Goal: Obtain resource: Download file/media

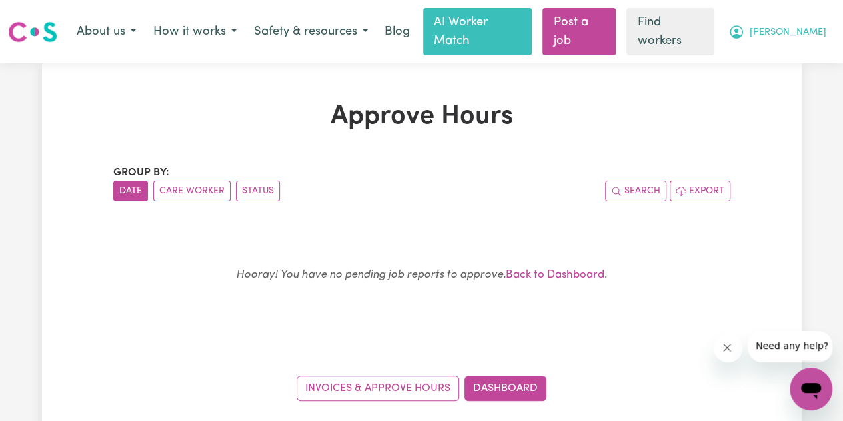
click at [802, 38] on span "[PERSON_NAME]" at bounding box center [788, 32] width 77 height 15
click at [757, 59] on link "My Dashboard" at bounding box center [781, 59] width 105 height 25
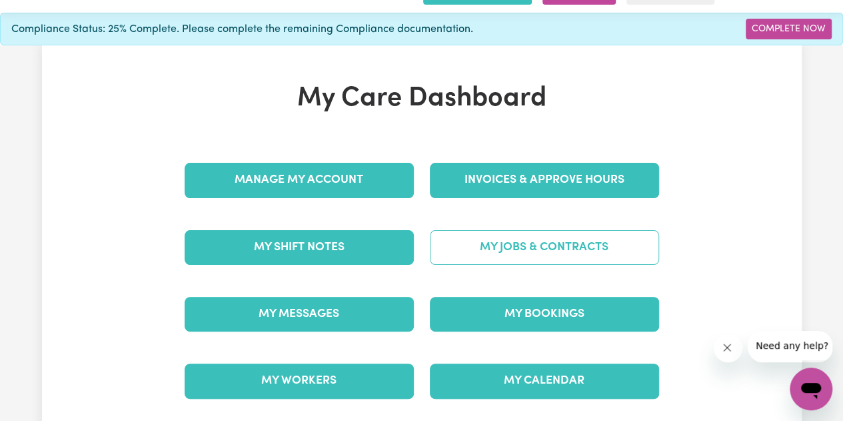
scroll to position [200, 0]
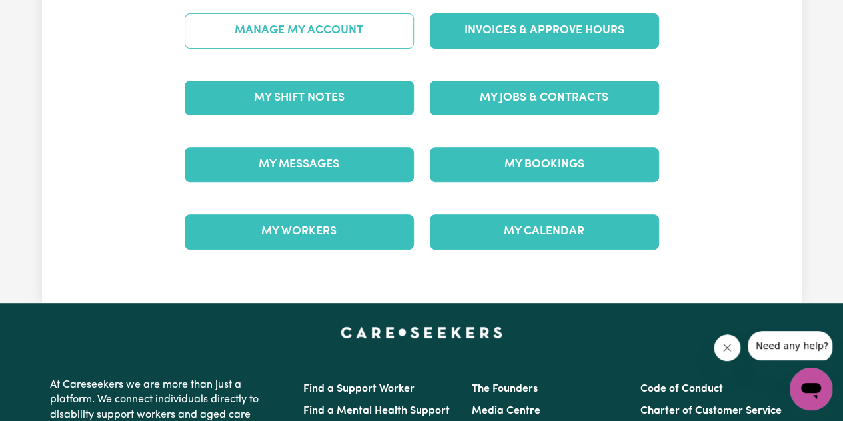
click at [291, 48] on link "Manage My Account" at bounding box center [299, 30] width 229 height 35
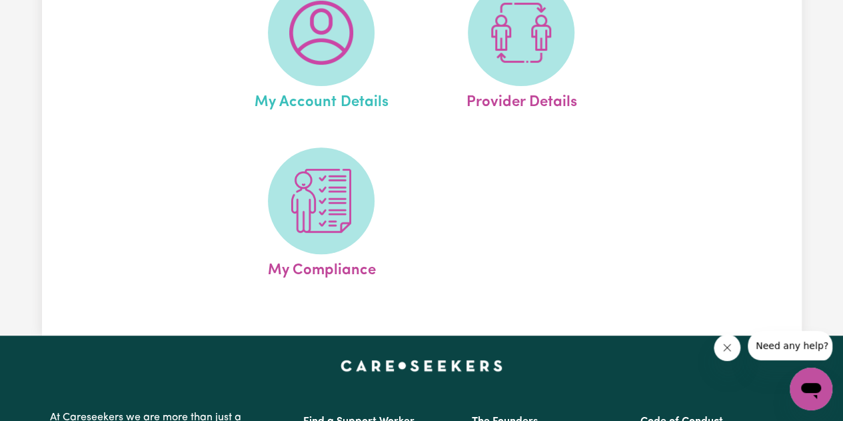
scroll to position [200, 0]
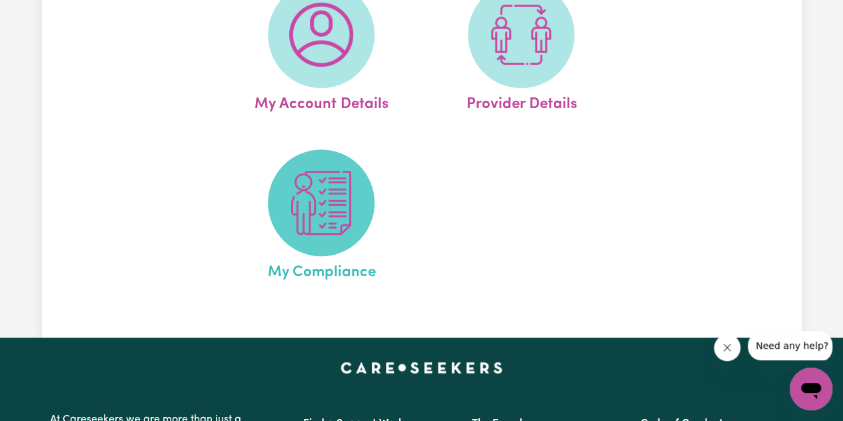
click at [338, 235] on img at bounding box center [321, 203] width 64 height 64
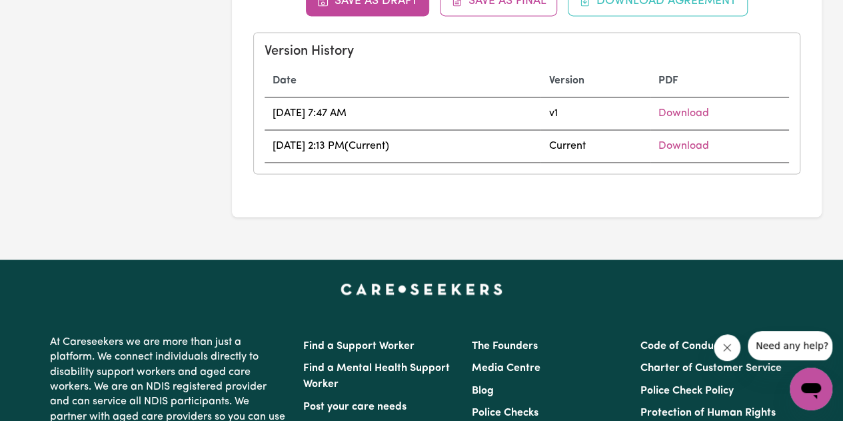
scroll to position [1066, 0]
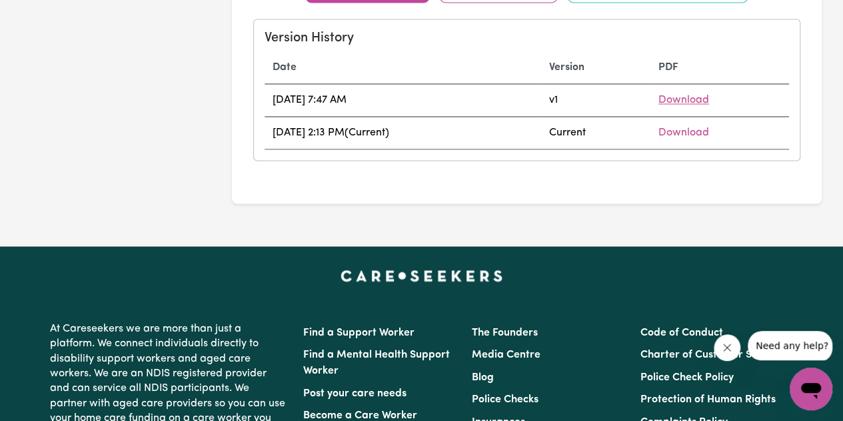
click at [691, 105] on link "Download" at bounding box center [683, 100] width 51 height 11
click at [712, 149] on td "Download" at bounding box center [719, 132] width 139 height 33
click at [709, 138] on link "Download" at bounding box center [683, 132] width 51 height 11
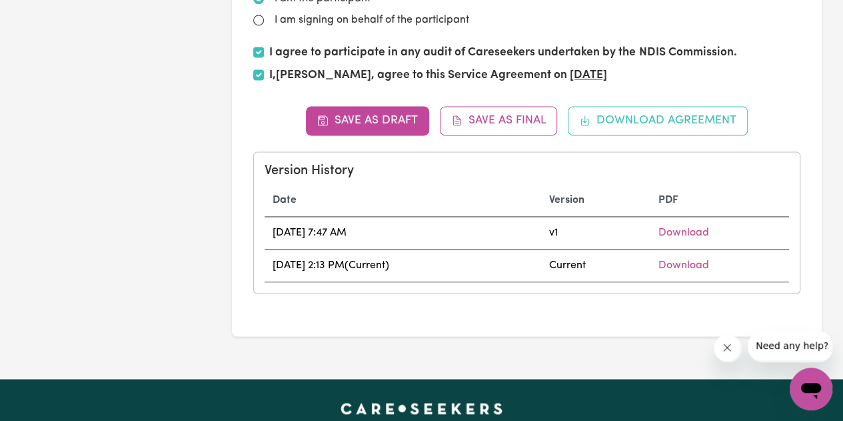
scroll to position [1000, 0]
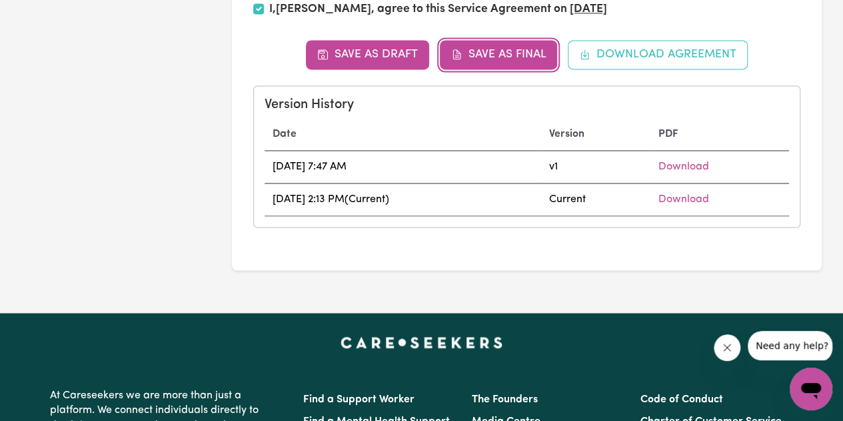
click at [513, 69] on button "Save as Final" at bounding box center [499, 54] width 118 height 29
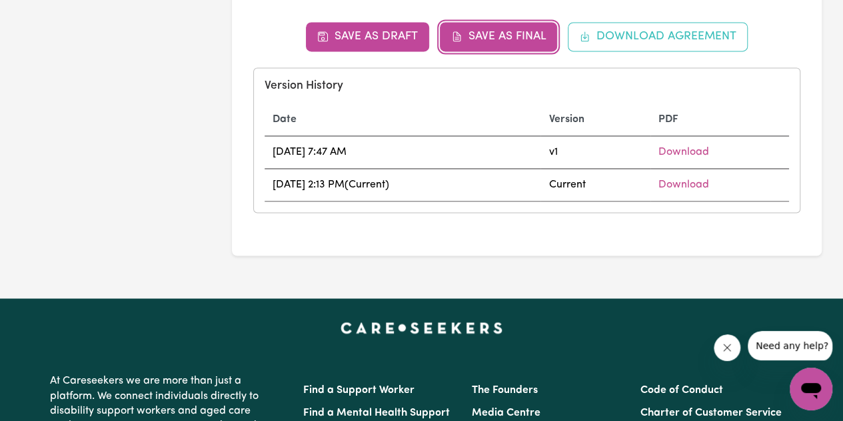
scroll to position [0, 0]
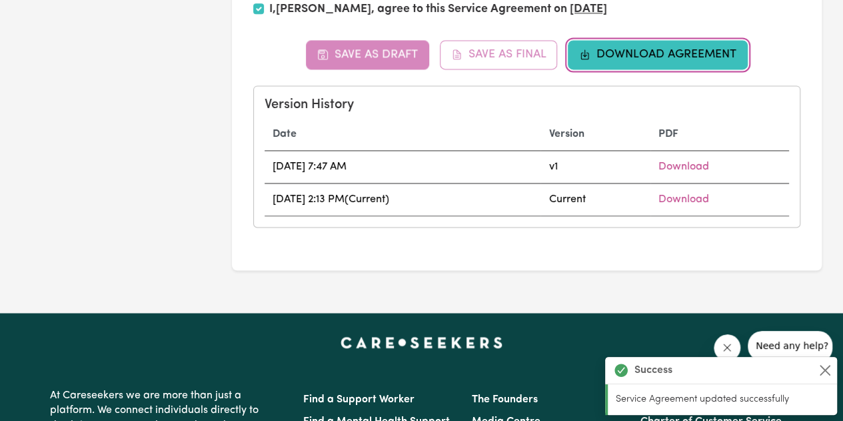
click at [639, 69] on button "Download Agreement" at bounding box center [658, 54] width 180 height 29
